Goal: Task Accomplishment & Management: Manage account settings

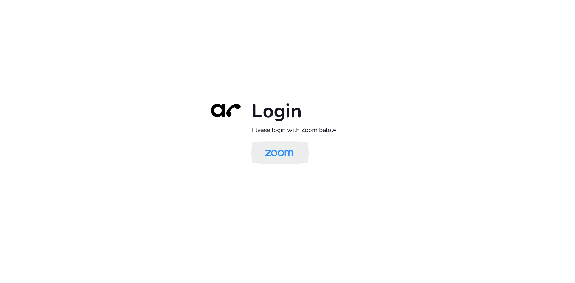
click at [284, 162] on img at bounding box center [278, 152] width 41 height 19
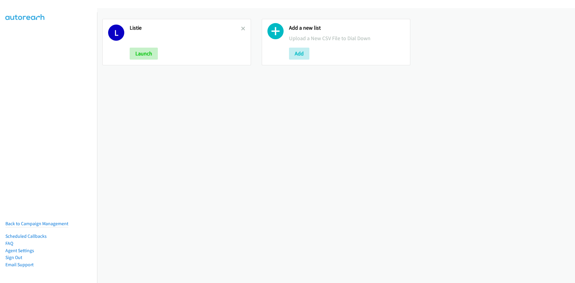
click at [243, 28] on icon at bounding box center [243, 29] width 4 height 4
